Goal: Find contact information: Find contact information

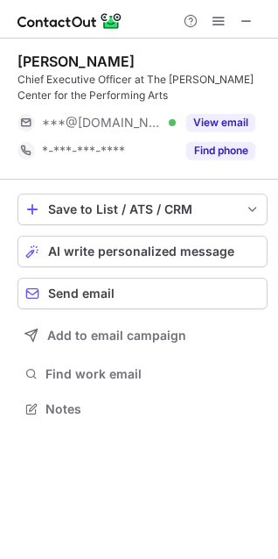
scroll to position [397, 278]
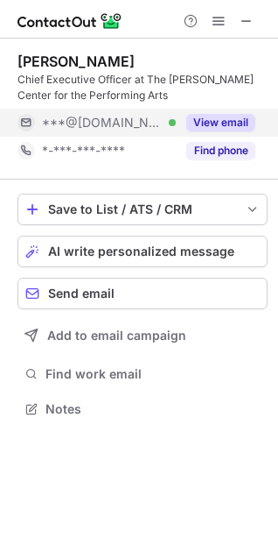
click at [233, 117] on button "View email" at bounding box center [220, 123] width 69 height 18
click at [226, 156] on button "Find phone" at bounding box center [220, 151] width 69 height 18
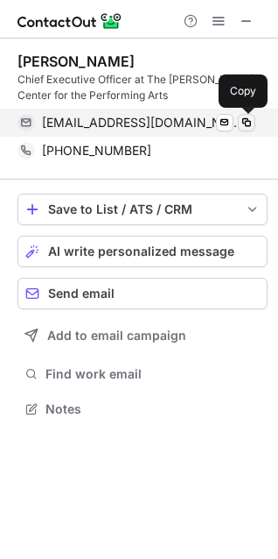
click at [249, 126] on span at bounding box center [247, 123] width 14 height 14
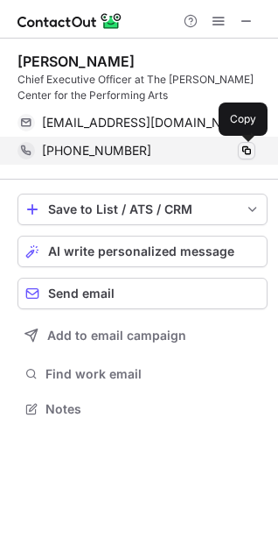
click at [249, 145] on span at bounding box center [247, 151] width 14 height 14
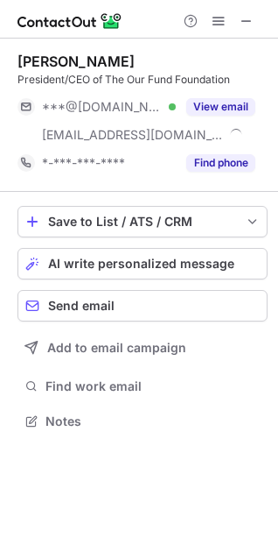
scroll to position [409, 278]
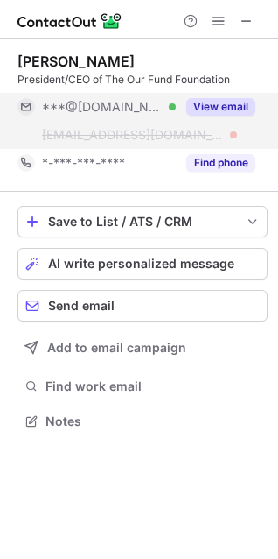
click at [228, 107] on button "View email" at bounding box center [220, 107] width 69 height 18
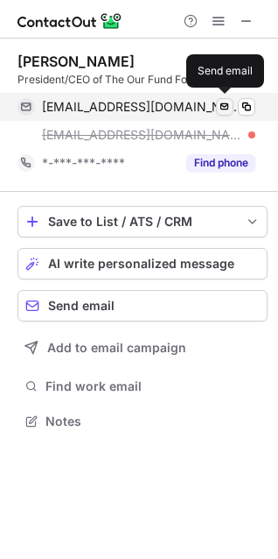
click at [228, 109] on span at bounding box center [225, 107] width 14 height 14
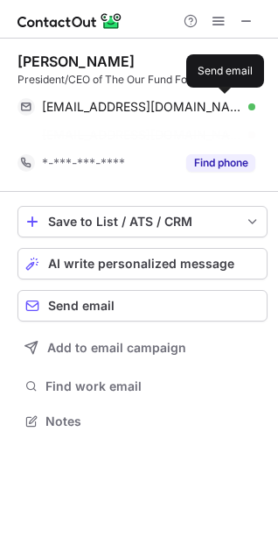
scroll to position [381, 278]
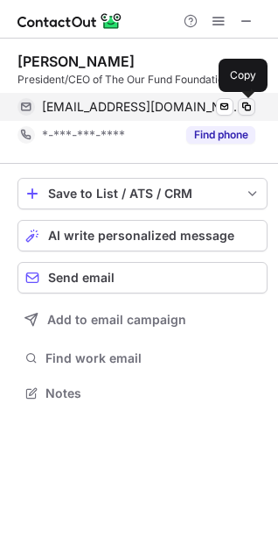
click at [244, 108] on span at bounding box center [247, 107] width 14 height 14
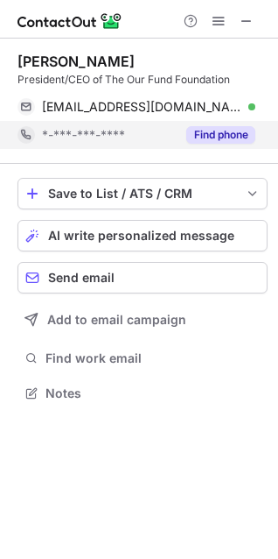
click at [208, 132] on button "Find phone" at bounding box center [220, 135] width 69 height 18
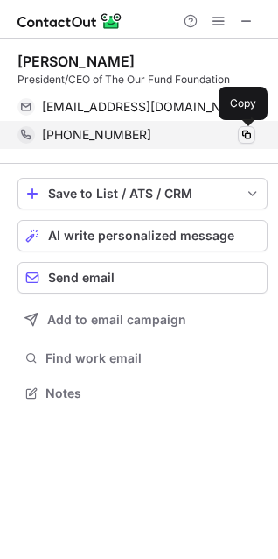
click at [247, 137] on span at bounding box center [247, 135] width 14 height 14
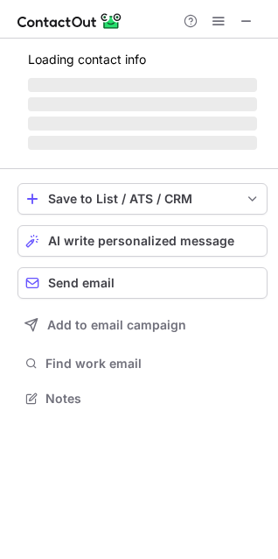
scroll to position [453, 278]
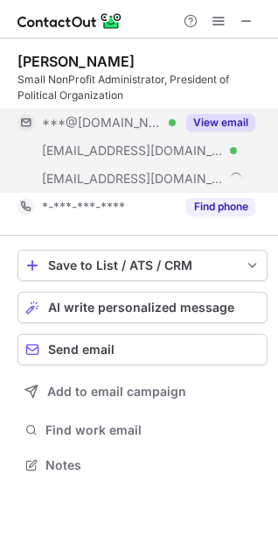
click at [231, 128] on button "View email" at bounding box center [220, 123] width 69 height 18
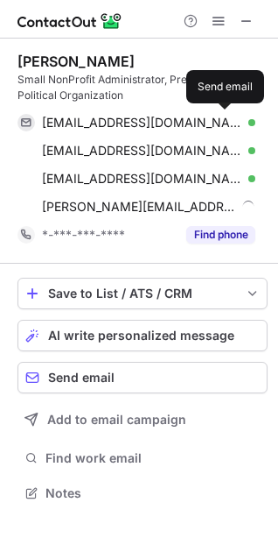
scroll to position [481, 278]
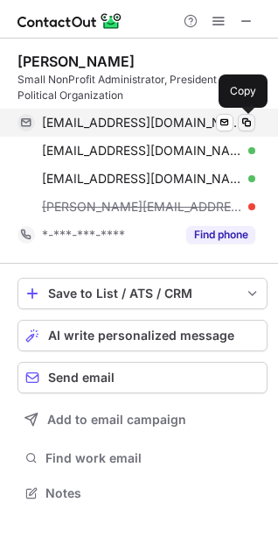
click at [250, 128] on span at bounding box center [247, 123] width 14 height 14
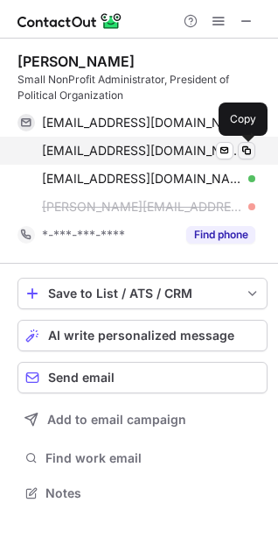
click at [243, 155] on span at bounding box center [247, 151] width 14 height 14
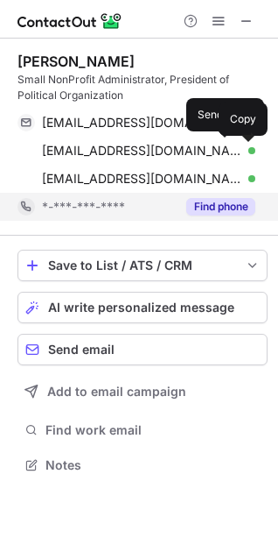
scroll to position [453, 278]
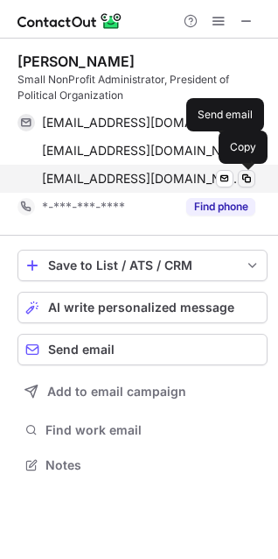
click at [243, 179] on span at bounding box center [247, 179] width 14 height 14
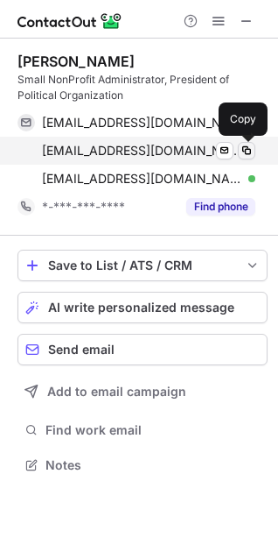
click at [243, 145] on span at bounding box center [247, 151] width 14 height 14
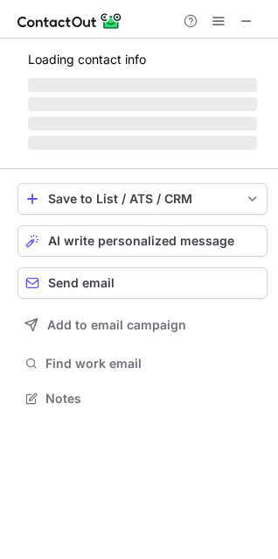
scroll to position [381, 278]
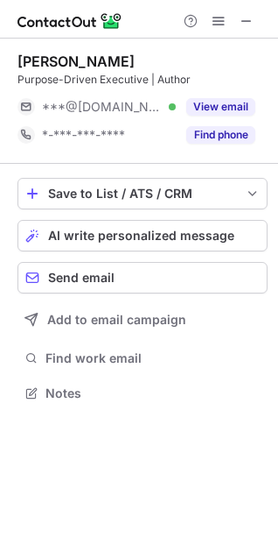
scroll to position [381, 278]
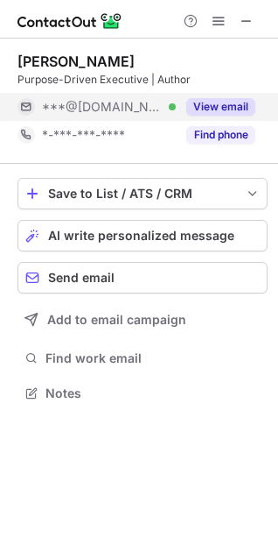
click at [201, 106] on button "View email" at bounding box center [220, 107] width 69 height 18
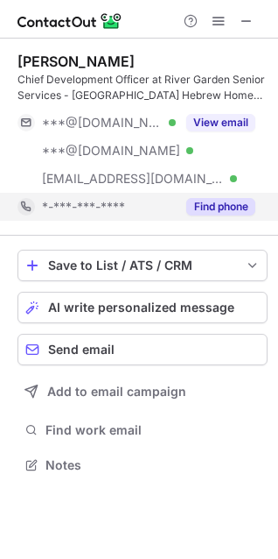
scroll to position [453, 278]
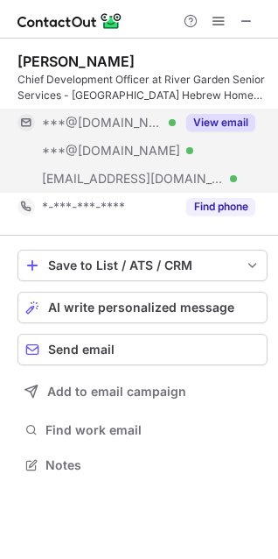
click at [215, 122] on button "View email" at bounding box center [220, 123] width 69 height 18
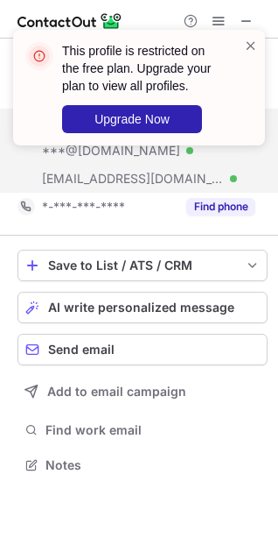
click at [243, 40] on div "This profile is restricted on the free plan. Upgrade your plan to view all prof…" at bounding box center [132, 88] width 224 height 102
click at [250, 39] on span at bounding box center [251, 46] width 14 height 18
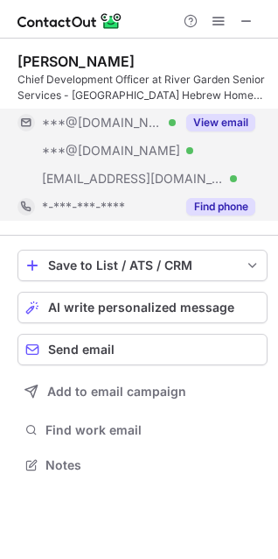
click at [209, 208] on button "Find phone" at bounding box center [220, 207] width 69 height 18
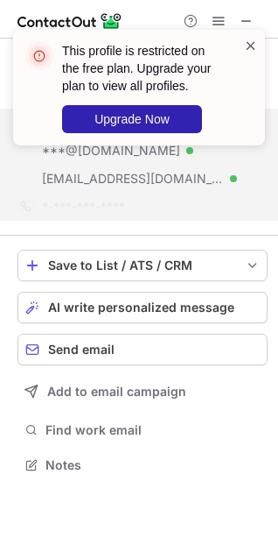
click at [252, 46] on span at bounding box center [251, 46] width 14 height 18
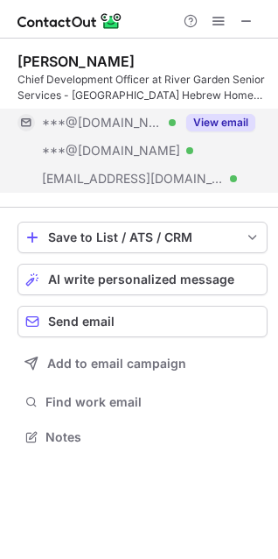
scroll to position [425, 278]
click at [115, 67] on div "[PERSON_NAME]" at bounding box center [76, 62] width 117 height 18
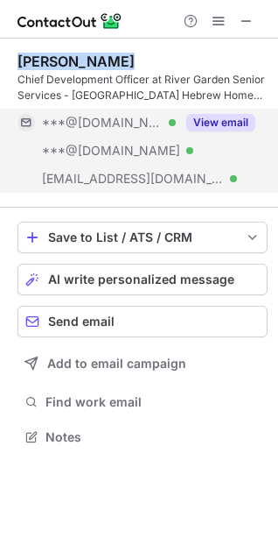
click at [115, 67] on div "[PERSON_NAME]" at bounding box center [76, 62] width 117 height 18
click at [223, 124] on button "View email" at bounding box center [220, 123] width 69 height 18
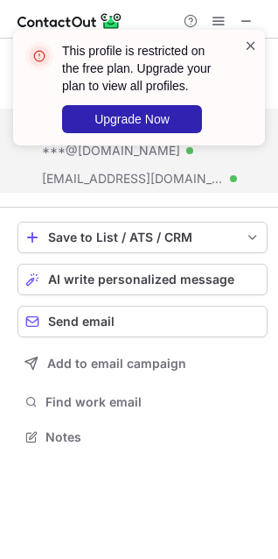
click at [247, 43] on span at bounding box center [251, 46] width 14 height 18
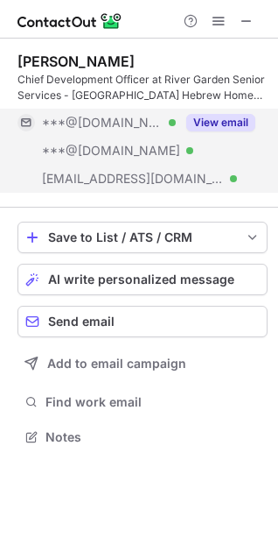
click at [108, 49] on div "[PERSON_NAME] Chief Development Officer at River Garden Senior Services - [GEOG…" at bounding box center [143, 123] width 250 height 169
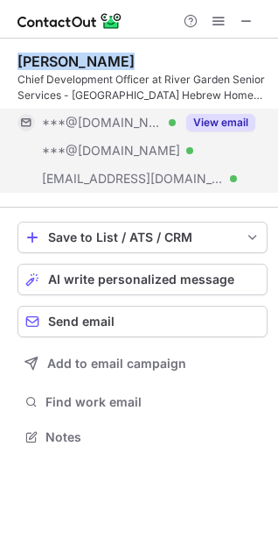
click at [108, 49] on div "[PERSON_NAME] Chief Development Officer at River Garden Senior Services - [GEOG…" at bounding box center [143, 123] width 250 height 169
copy div "[PERSON_NAME]"
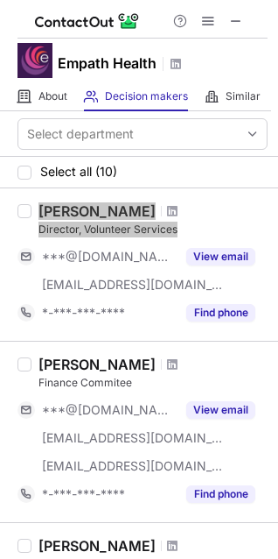
drag, startPoint x: 129, startPoint y: 207, endPoint x: 204, endPoint y: 229, distance: 78.7
click at [204, 229] on div "Jennifer Perkins Director, Volunteer Services" at bounding box center [153, 219] width 229 height 35
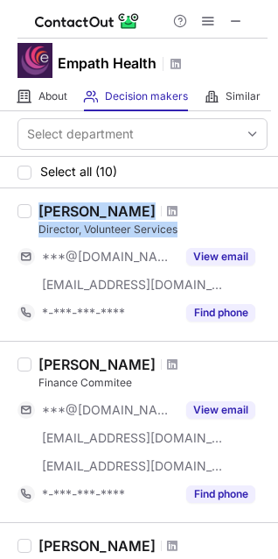
click at [67, 213] on div "[PERSON_NAME]" at bounding box center [97, 211] width 117 height 18
drag, startPoint x: 32, startPoint y: 215, endPoint x: 183, endPoint y: 229, distance: 152.1
click at [183, 229] on div "Jennifer Perkins Director, Volunteer Services ***@gmail.com ***@thehospice.org …" at bounding box center [150, 264] width 236 height 124
copy div "Jennifer Perkins Director, Volunteer Services"
click at [63, 203] on div "Jennifer Perkins" at bounding box center [97, 211] width 117 height 18
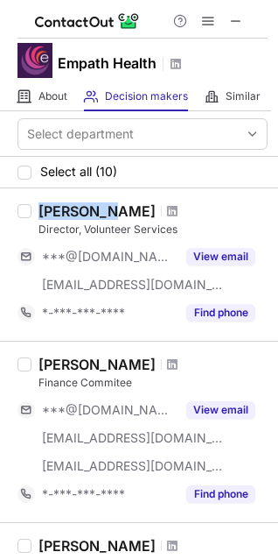
click at [63, 203] on div "Jennifer Perkins" at bounding box center [97, 211] width 117 height 18
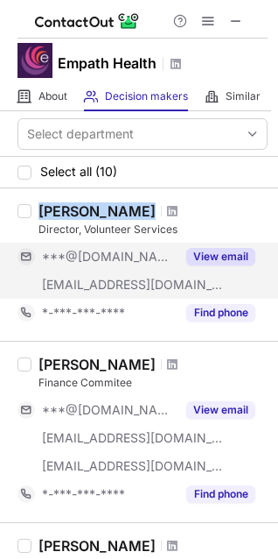
click at [229, 250] on button "View email" at bounding box center [220, 257] width 69 height 18
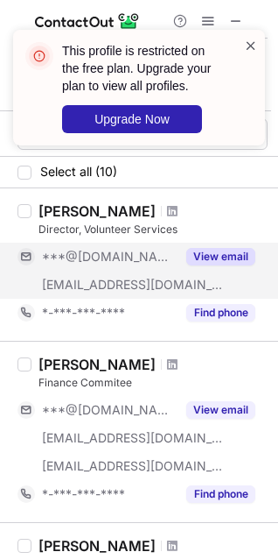
click at [255, 39] on span at bounding box center [251, 46] width 14 height 18
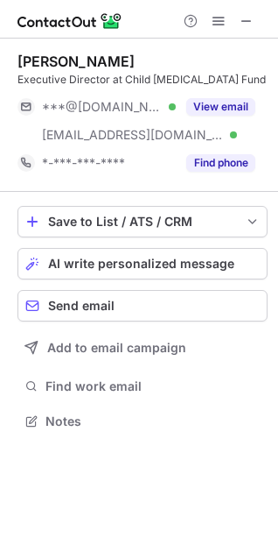
scroll to position [409, 278]
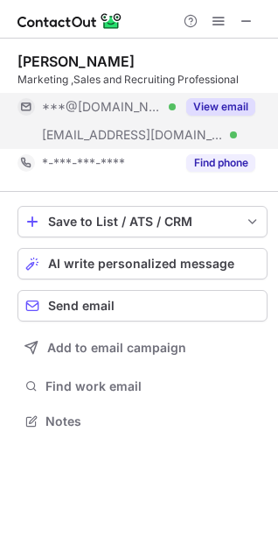
click at [229, 114] on button "View email" at bounding box center [220, 107] width 69 height 18
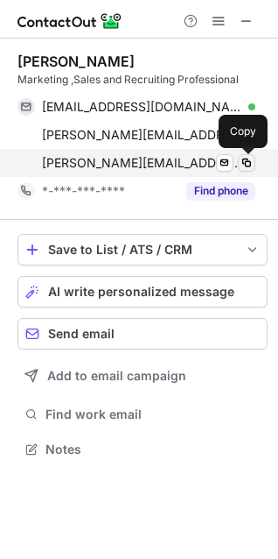
click at [241, 165] on span at bounding box center [247, 163] width 14 height 14
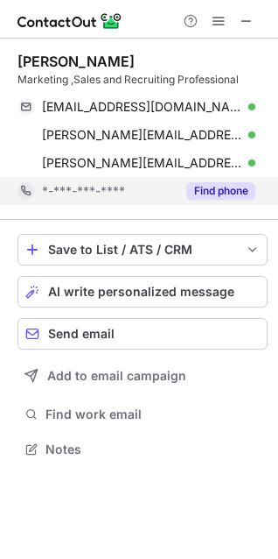
click at [223, 191] on button "Find phone" at bounding box center [220, 191] width 69 height 18
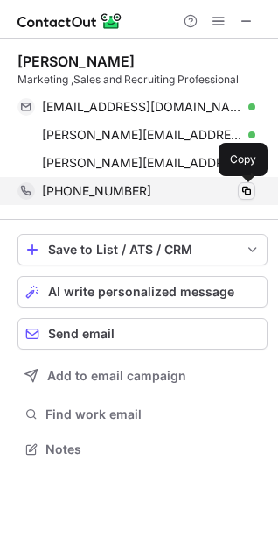
click at [250, 186] on span at bounding box center [247, 191] width 14 height 14
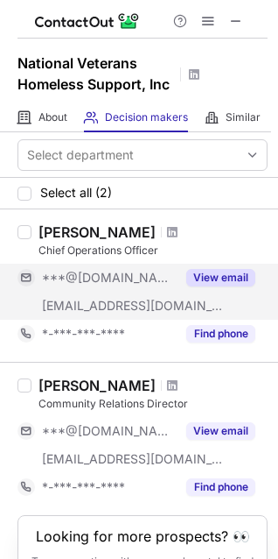
click at [211, 273] on button "View email" at bounding box center [220, 278] width 69 height 18
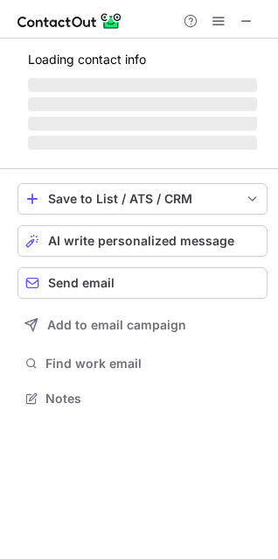
scroll to position [409, 278]
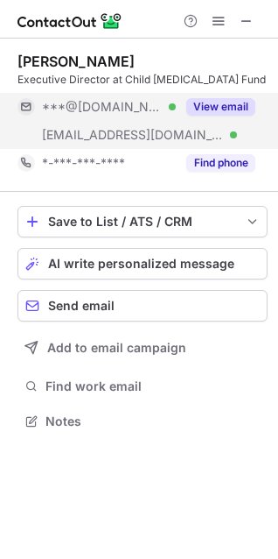
click at [200, 102] on button "View email" at bounding box center [220, 107] width 69 height 18
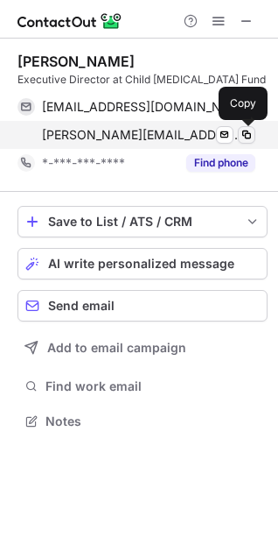
click at [238, 135] on button at bounding box center [247, 135] width 18 height 18
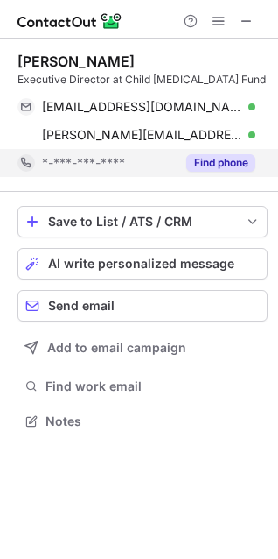
click at [229, 168] on button "Find phone" at bounding box center [220, 163] width 69 height 18
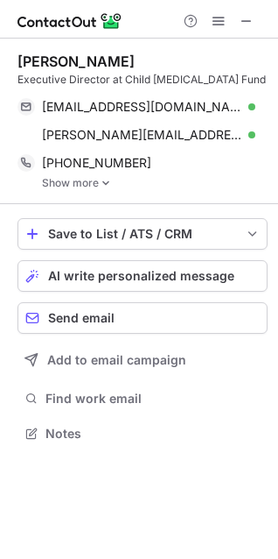
scroll to position [421, 278]
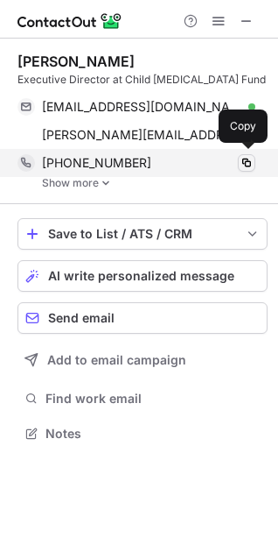
click at [243, 161] on span at bounding box center [247, 163] width 14 height 14
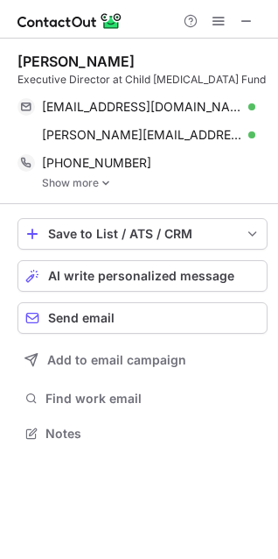
drag, startPoint x: 19, startPoint y: 60, endPoint x: 165, endPoint y: 63, distance: 145.4
click at [165, 63] on div "Carla Montgomery" at bounding box center [143, 62] width 250 height 18
copy div "Carla Montgomery"
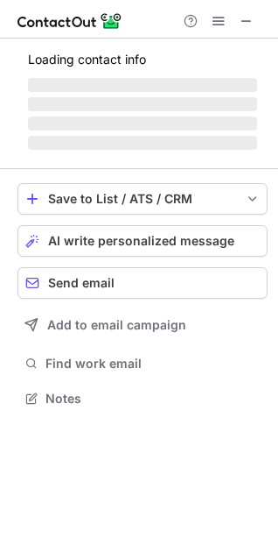
scroll to position [425, 278]
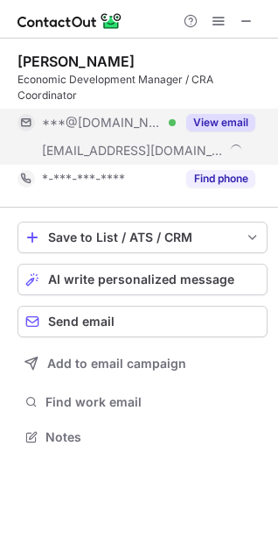
click at [204, 123] on button "View email" at bounding box center [220, 123] width 69 height 18
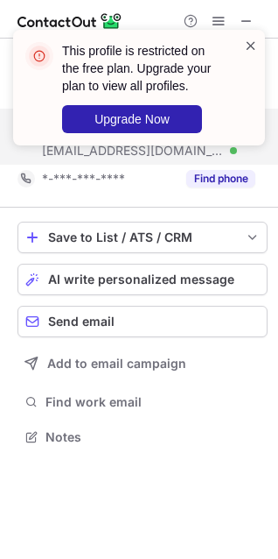
click at [251, 44] on span at bounding box center [251, 46] width 14 height 18
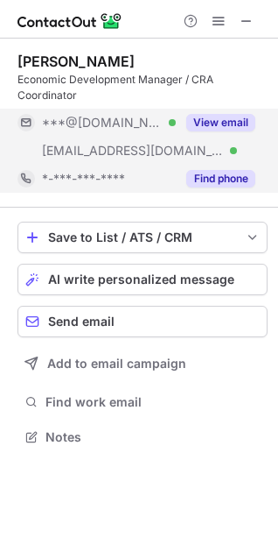
click at [203, 176] on button "Find phone" at bounding box center [220, 179] width 69 height 18
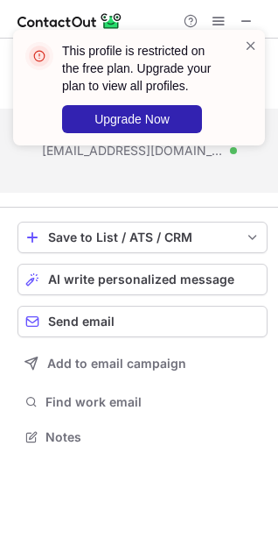
scroll to position [397, 278]
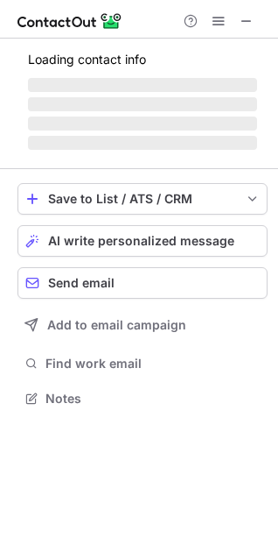
scroll to position [509, 278]
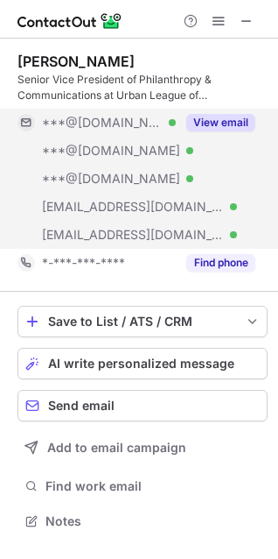
click at [209, 131] on div "View email" at bounding box center [216, 123] width 80 height 28
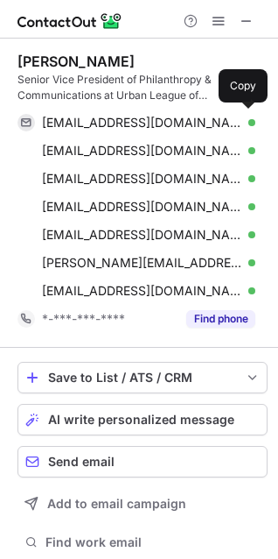
scroll to position [565, 266]
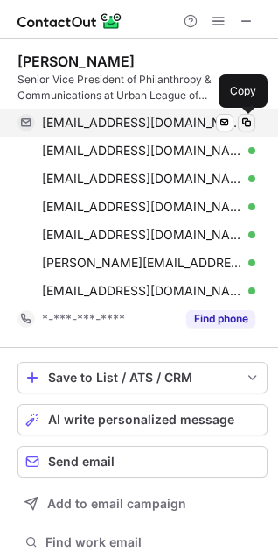
click at [241, 118] on span at bounding box center [247, 123] width 14 height 14
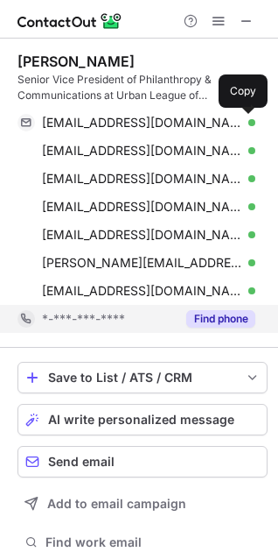
click at [222, 322] on button "Find phone" at bounding box center [220, 319] width 69 height 18
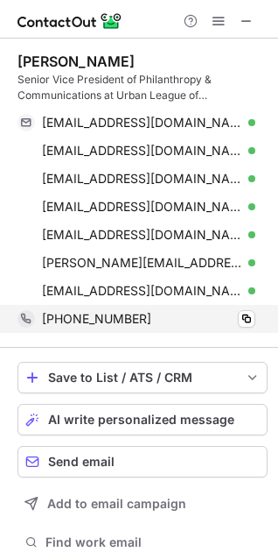
click at [256, 319] on div "[PHONE_NUMBER] Copy" at bounding box center [137, 319] width 238 height 28
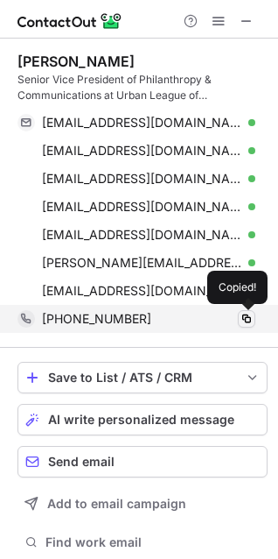
click at [253, 322] on span at bounding box center [247, 319] width 14 height 14
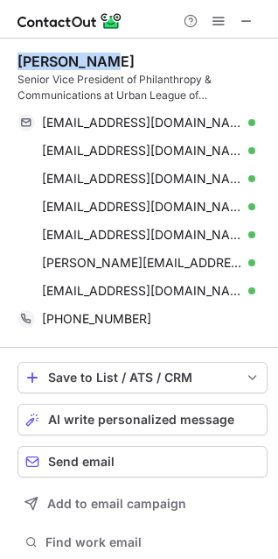
drag, startPoint x: 13, startPoint y: 54, endPoint x: 210, endPoint y: 51, distance: 197.0
click at [210, 51] on div "[PERSON_NAME] Senior Vice President of Philanthropy & Communications at Urban L…" at bounding box center [139, 321] width 278 height 565
copy div "[PERSON_NAME]"
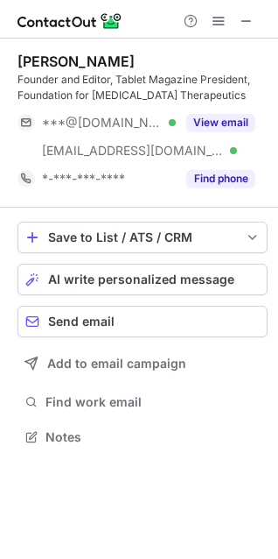
scroll to position [425, 278]
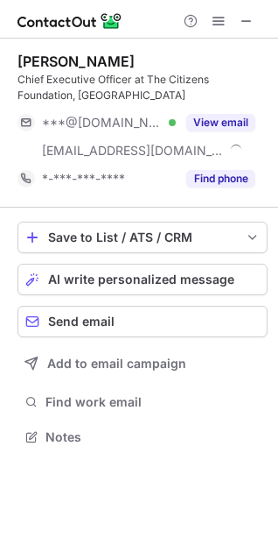
scroll to position [425, 278]
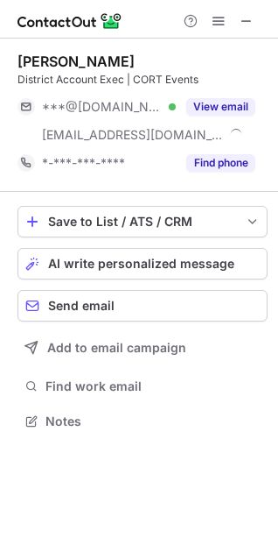
scroll to position [409, 278]
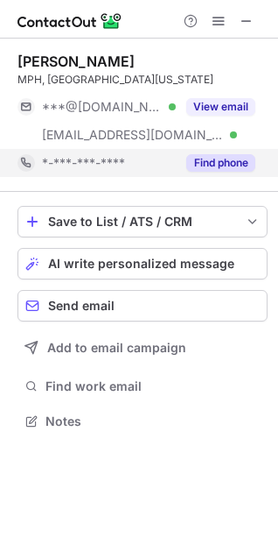
click at [212, 158] on button "Find phone" at bounding box center [220, 163] width 69 height 18
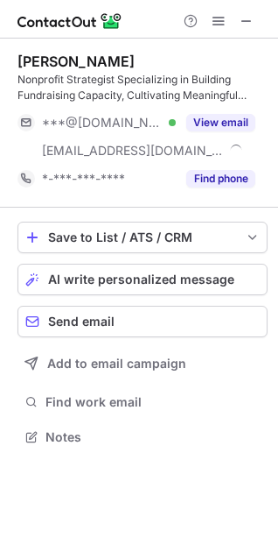
scroll to position [425, 278]
